Goal: Task Accomplishment & Management: Use online tool/utility

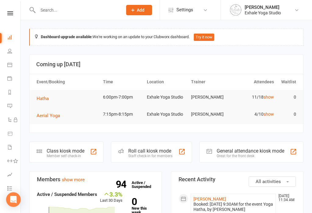
scroll to position [1, 0]
click at [8, 11] on icon at bounding box center [10, 12] width 6 height 4
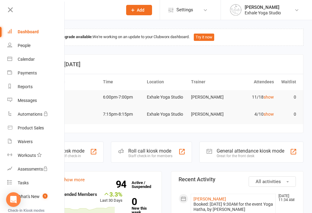
click at [271, 99] on link "show" at bounding box center [268, 96] width 10 height 5
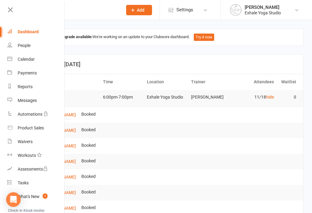
click at [24, 61] on div "Calendar" at bounding box center [26, 59] width 17 height 5
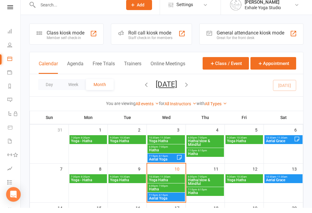
scroll to position [21, 0]
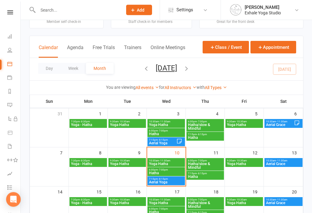
click at [164, 173] on span "Hatha" at bounding box center [166, 173] width 35 height 4
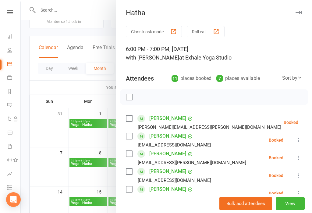
click at [175, 31] on div "button" at bounding box center [173, 31] width 6 height 6
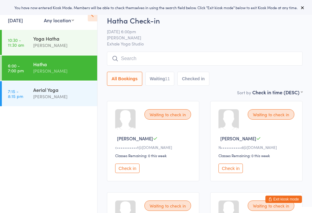
click at [89, 19] on icon at bounding box center [92, 15] width 9 height 13
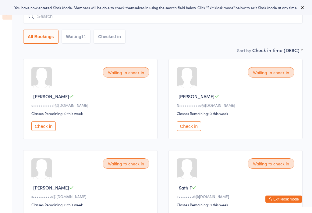
scroll to position [42, 0]
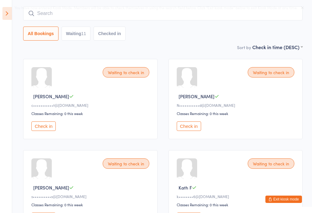
click at [42, 128] on button "Check in" at bounding box center [43, 125] width 24 height 9
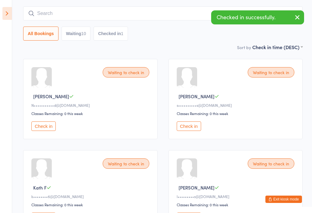
click at [187, 130] on button "Check in" at bounding box center [189, 125] width 24 height 9
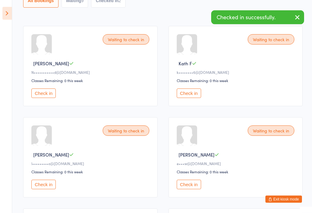
scroll to position [75, 0]
click at [41, 189] on button "Check in" at bounding box center [43, 183] width 24 height 9
click at [187, 189] on button "Check in" at bounding box center [189, 183] width 24 height 9
click at [191, 189] on button "Check in" at bounding box center [189, 183] width 24 height 9
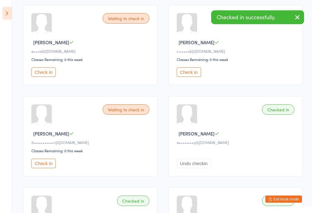
scroll to position [187, 0]
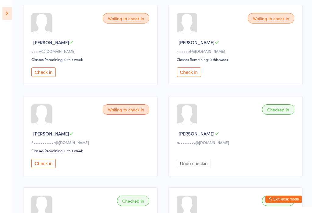
click at [40, 168] on button "Check in" at bounding box center [43, 162] width 24 height 9
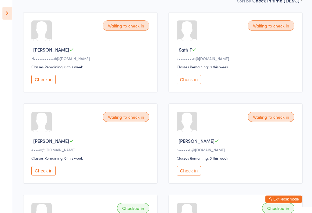
scroll to position [89, 0]
click at [42, 175] on button "Check in" at bounding box center [43, 170] width 24 height 9
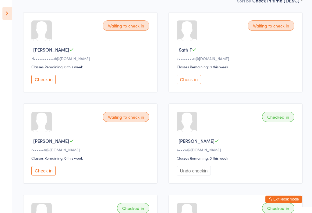
click at [188, 82] on button "Check in" at bounding box center [189, 79] width 24 height 9
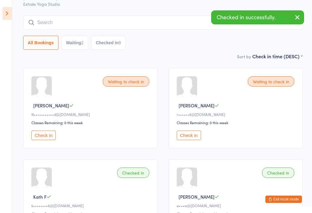
scroll to position [32, 0]
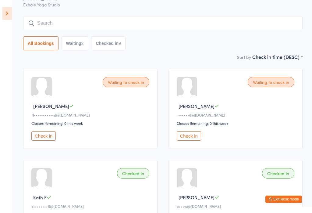
click at [195, 140] on button "Check in" at bounding box center [189, 135] width 24 height 9
